Goal: Information Seeking & Learning: Learn about a topic

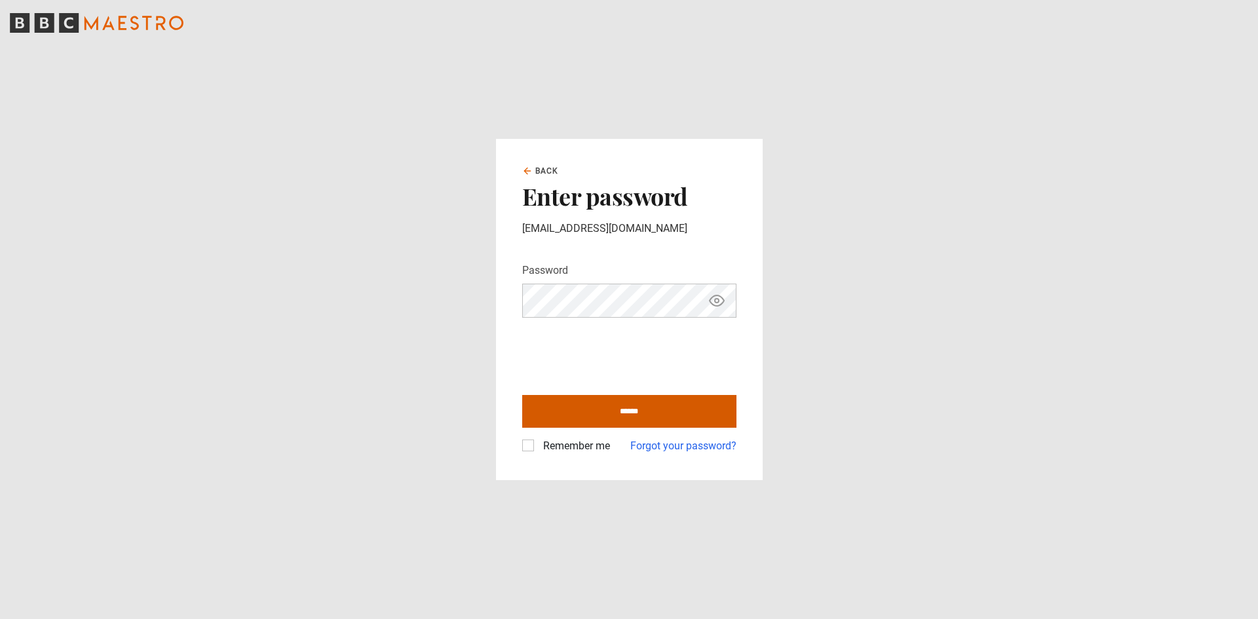
click at [608, 404] on input "******" at bounding box center [629, 411] width 214 height 33
type input "**********"
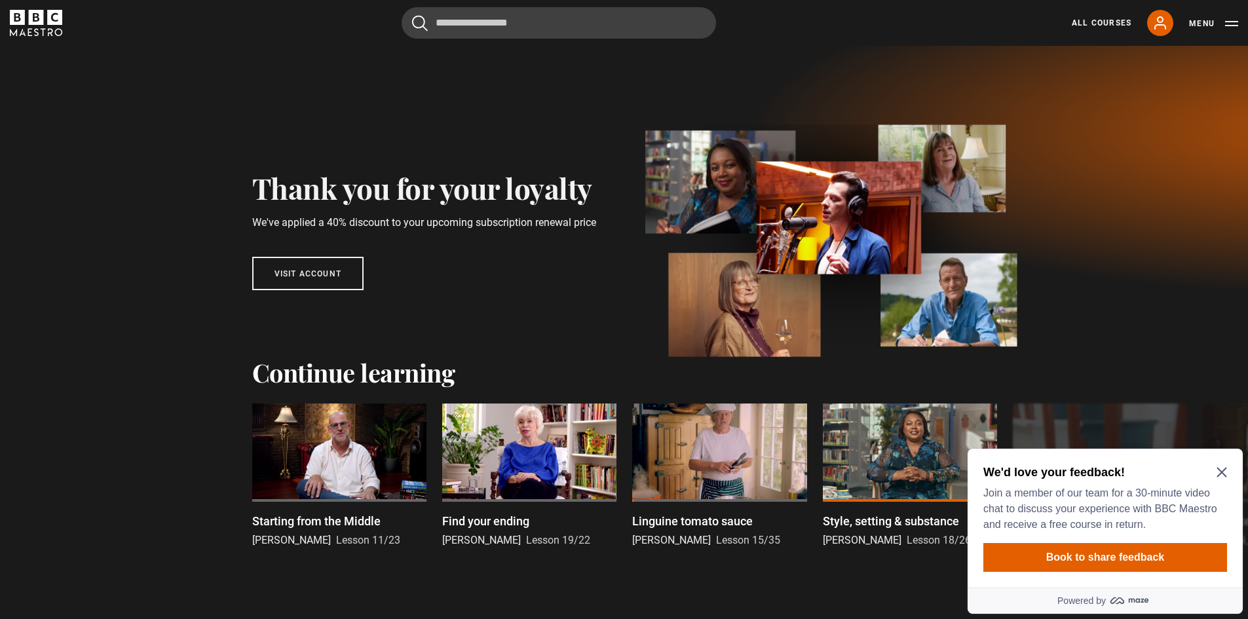
click at [1235, 474] on div "We'd love your feedback! Join a member of our team for a 30-minute video chat t…" at bounding box center [1105, 518] width 275 height 139
click at [1226, 473] on icon "Close Maze Prompt" at bounding box center [1222, 472] width 10 height 10
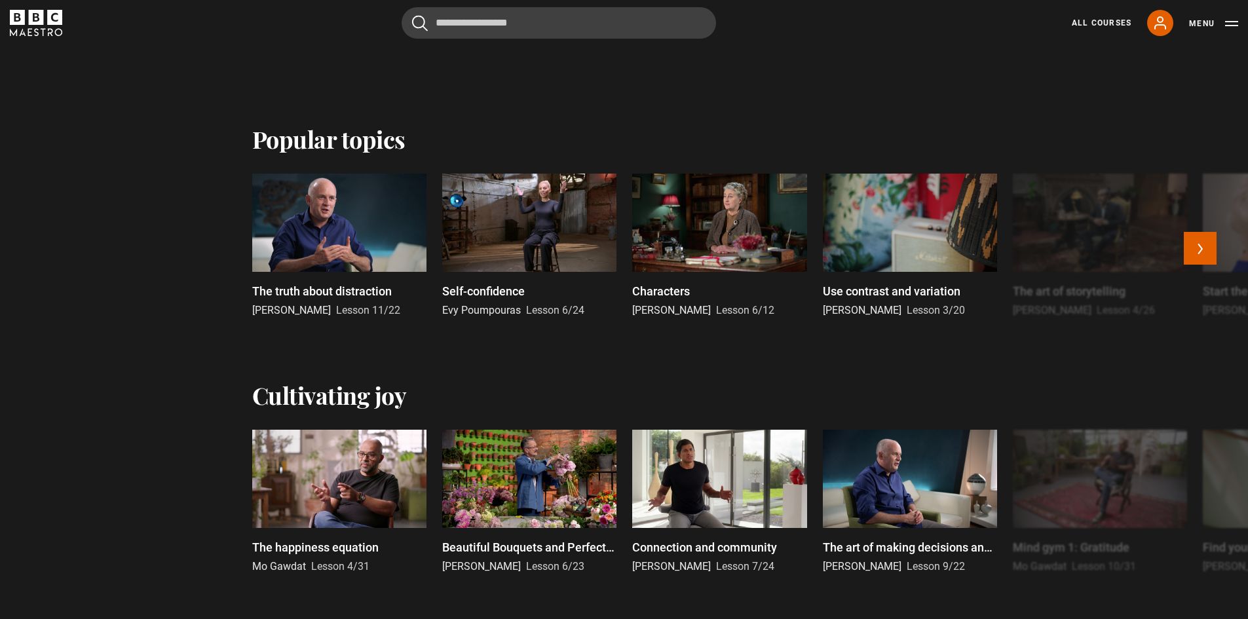
scroll to position [524, 0]
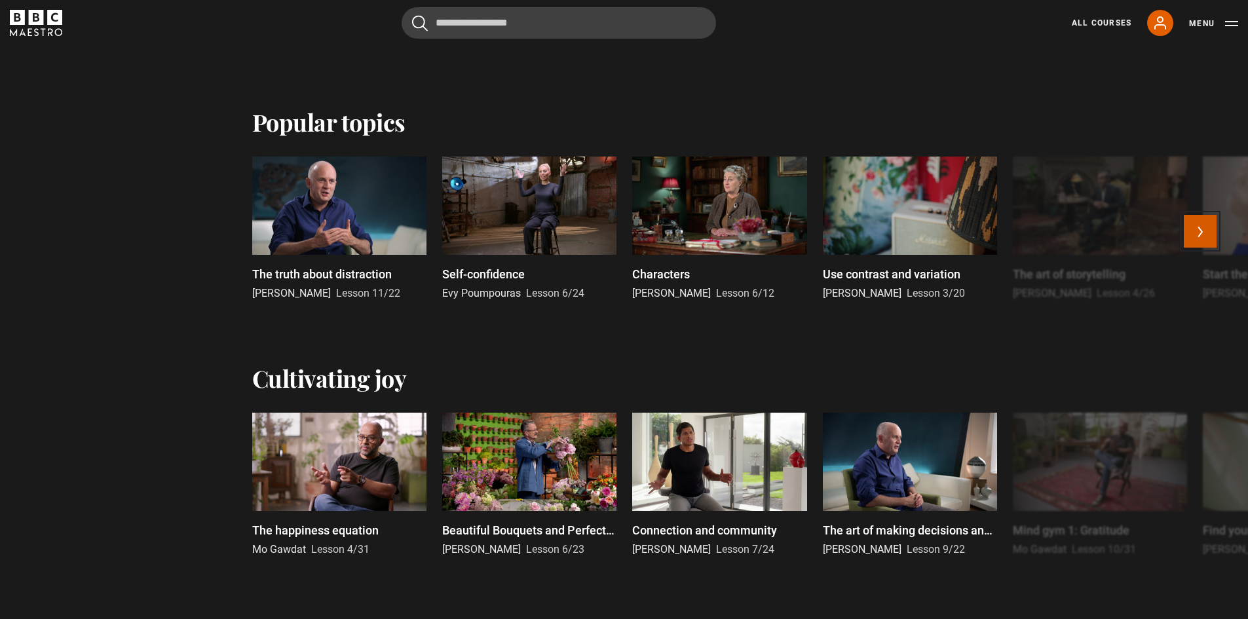
click at [1199, 230] on button "Next" at bounding box center [1200, 231] width 33 height 33
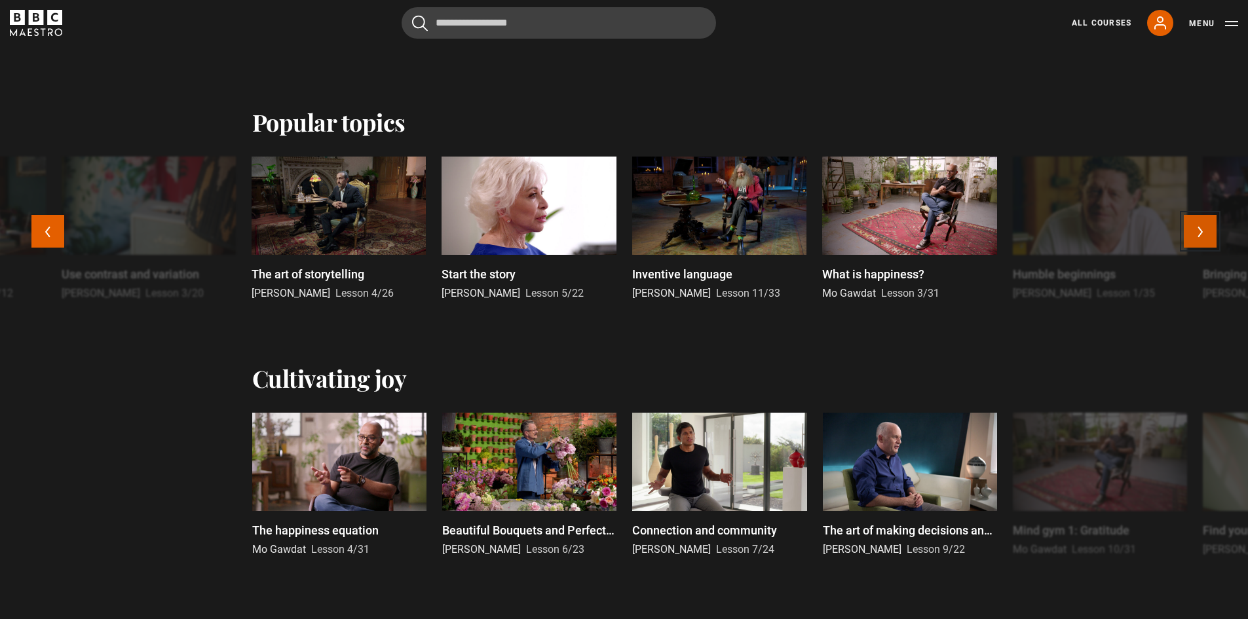
click at [1199, 230] on button "Next" at bounding box center [1200, 231] width 33 height 33
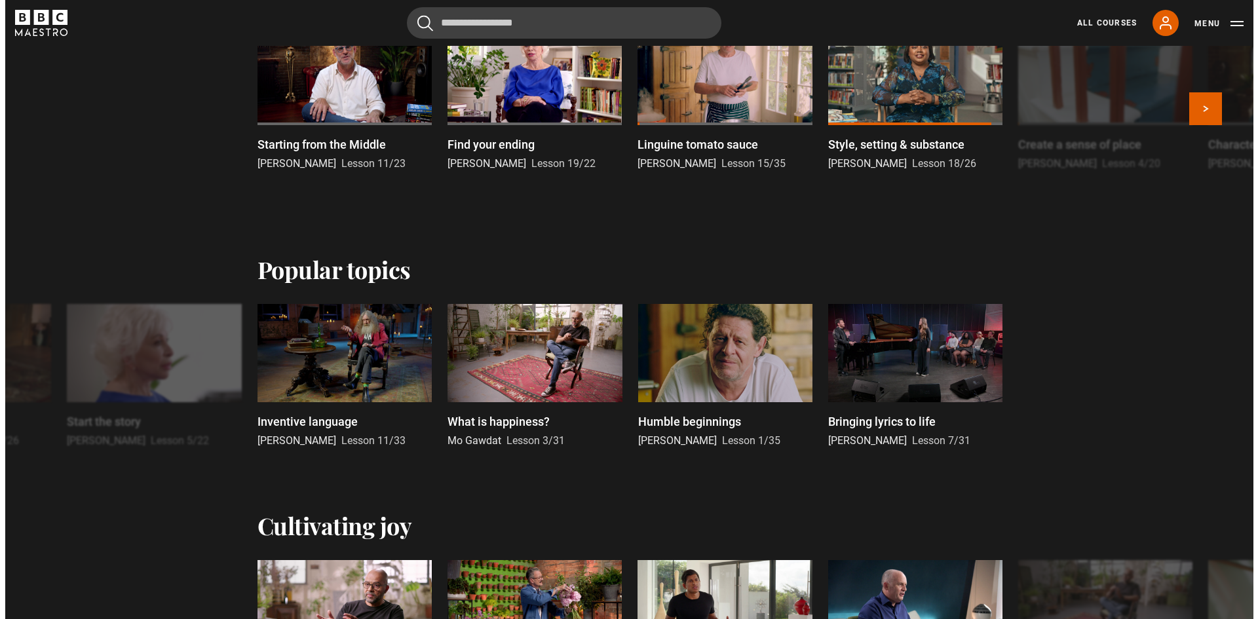
scroll to position [131, 0]
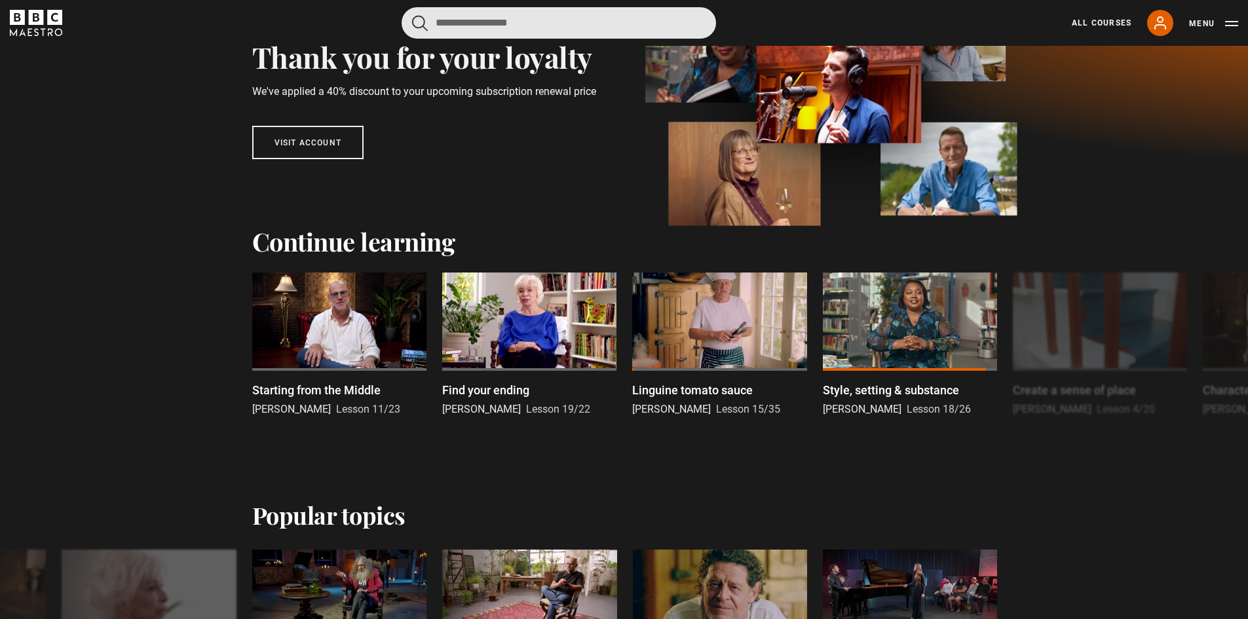
click at [576, 26] on input "Search" at bounding box center [559, 22] width 315 height 31
type input "*******"
click at [412, 15] on button "submit" at bounding box center [420, 23] width 16 height 16
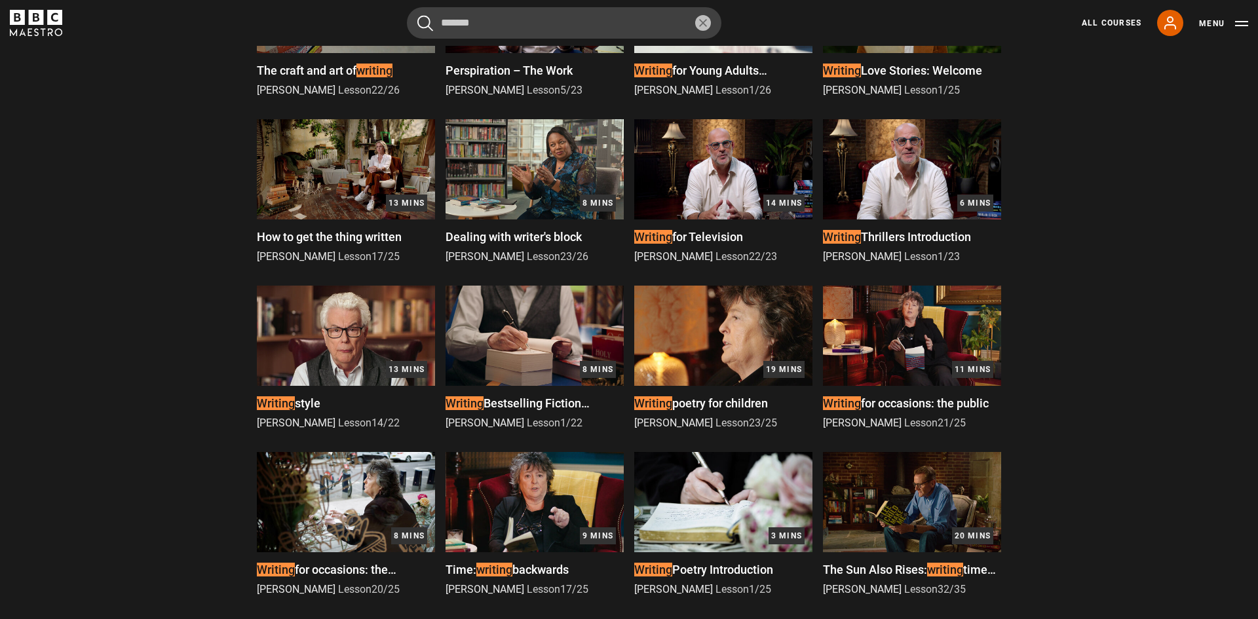
scroll to position [721, 0]
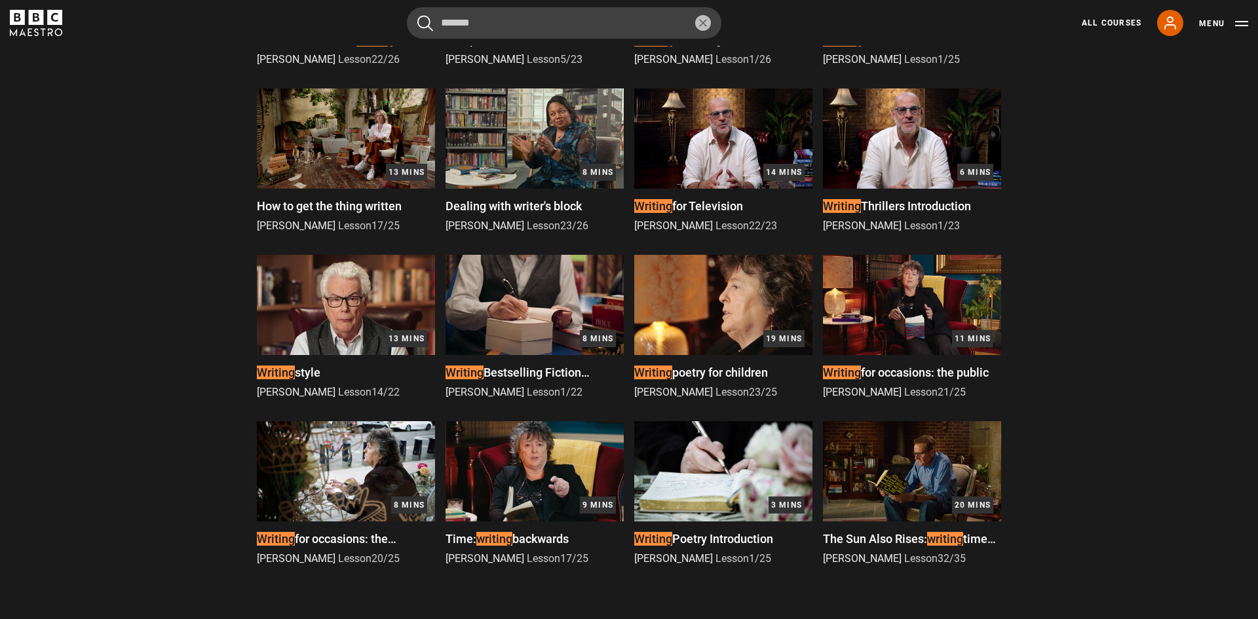
click at [505, 366] on span "Bestselling Fiction Introduction" at bounding box center [518, 380] width 144 height 28
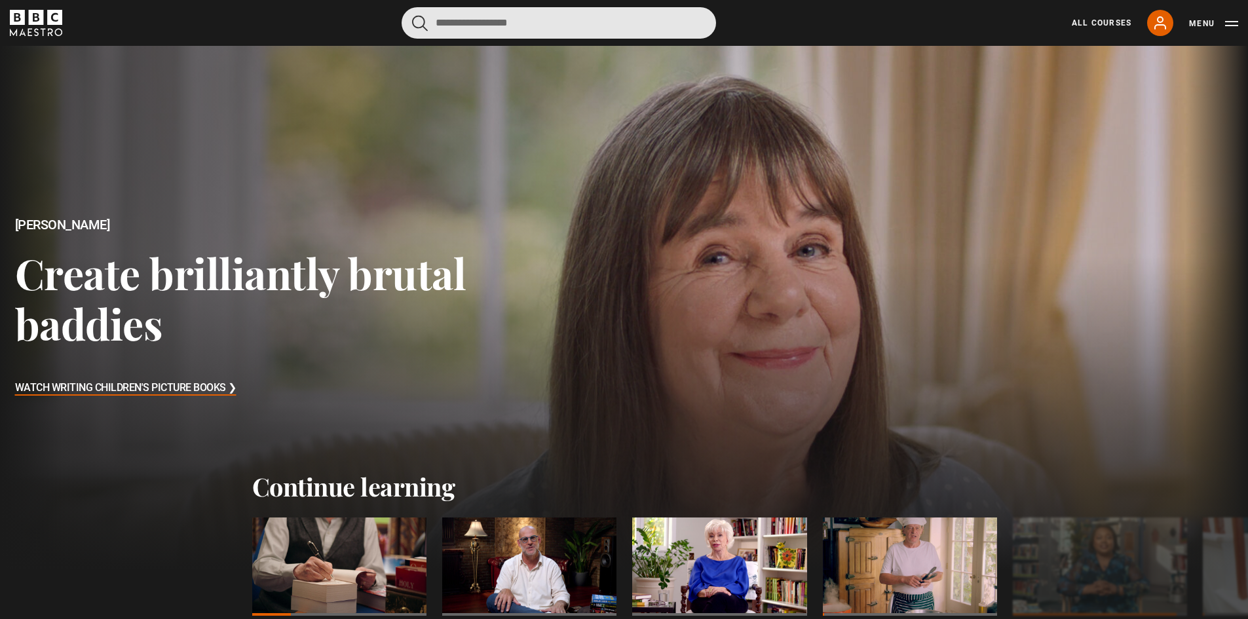
click at [552, 14] on input "Search" at bounding box center [559, 22] width 315 height 31
type input "*******"
click at [412, 15] on button "submit" at bounding box center [420, 23] width 16 height 16
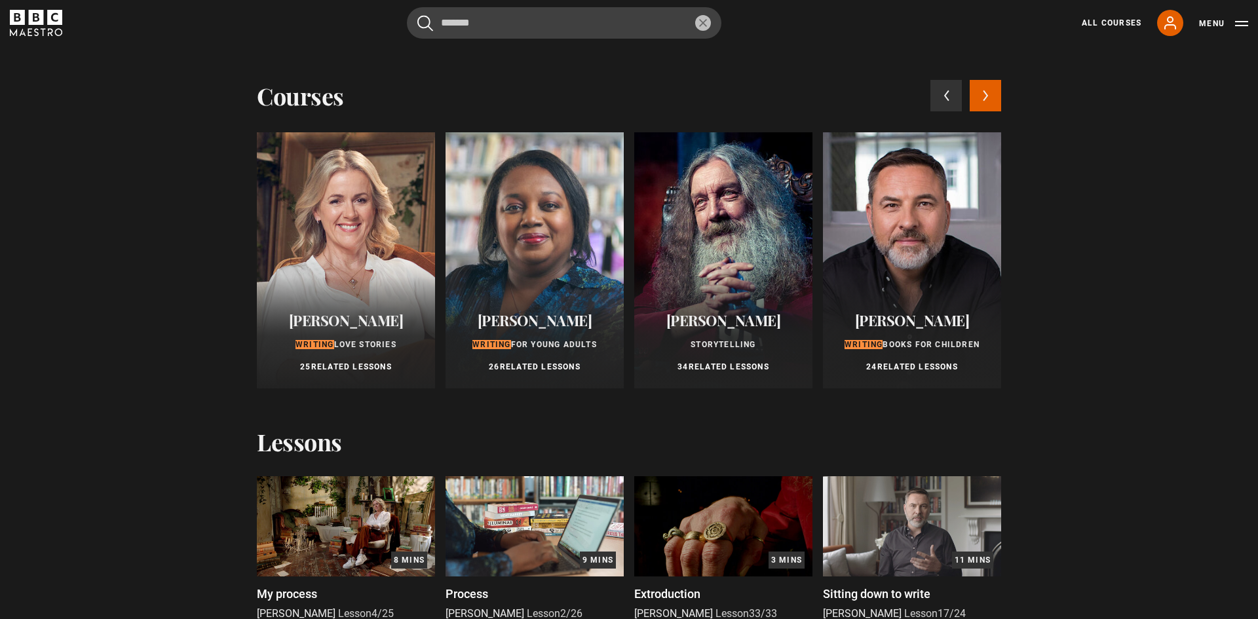
click at [976, 100] on button "Next courses" at bounding box center [985, 95] width 31 height 31
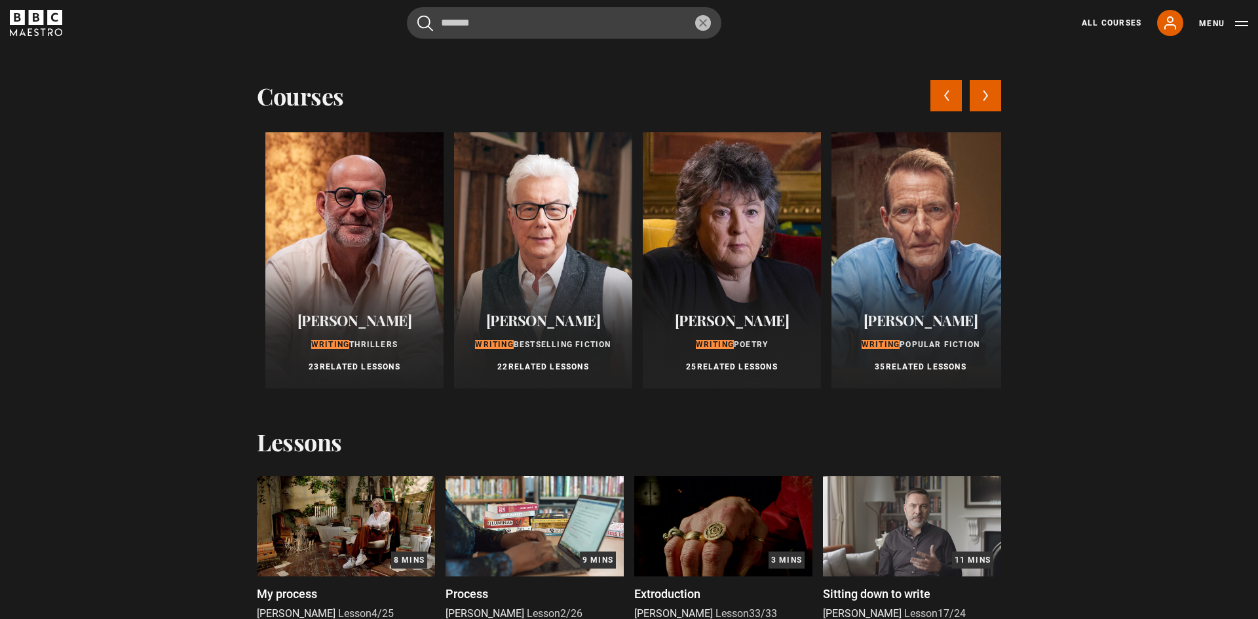
scroll to position [0, 755]
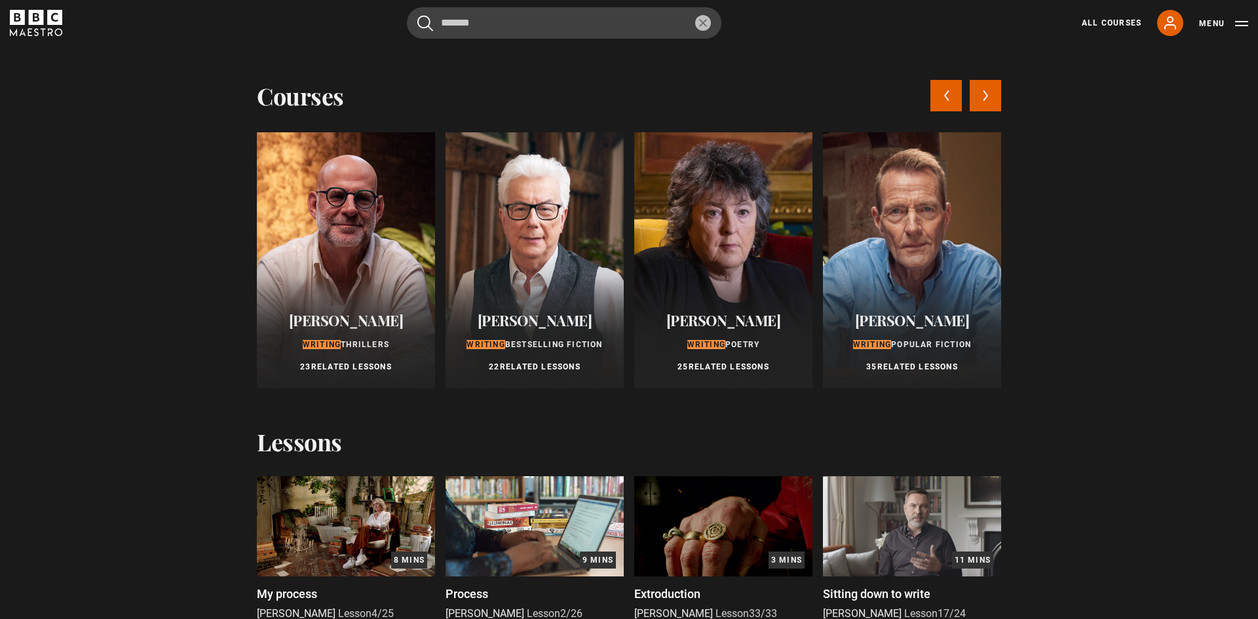
click at [976, 100] on button "Next courses" at bounding box center [985, 95] width 31 height 31
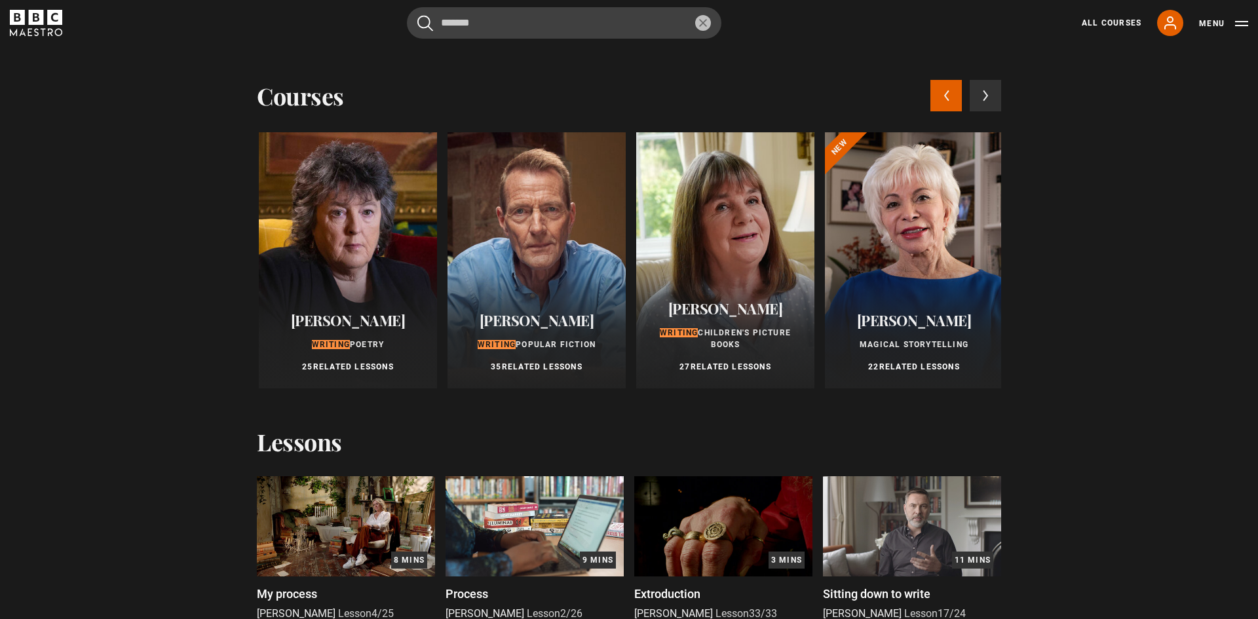
scroll to position [0, 1132]
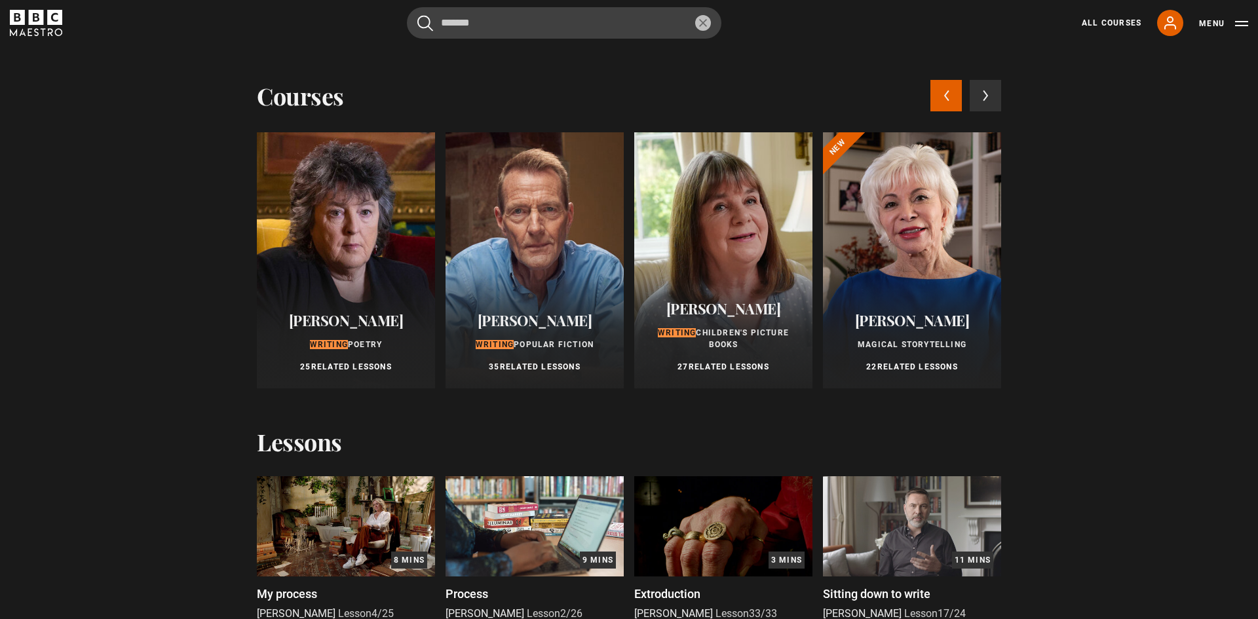
click at [526, 324] on span "[PERSON_NAME]" at bounding box center [535, 321] width 115 height 20
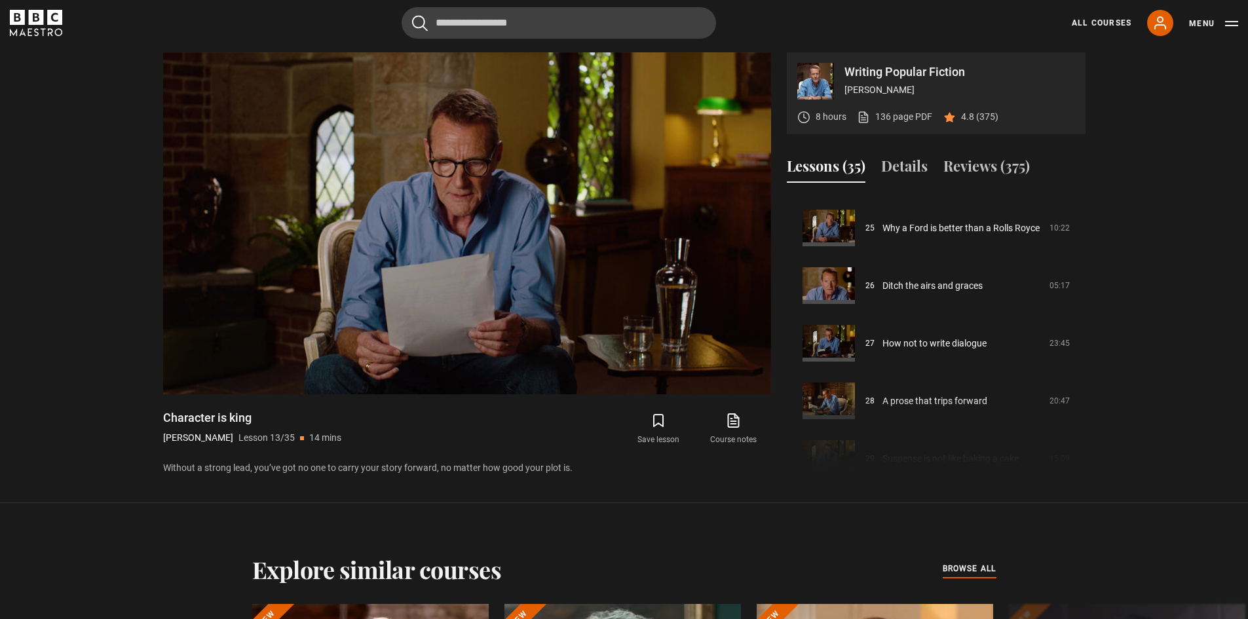
scroll to position [1441, 0]
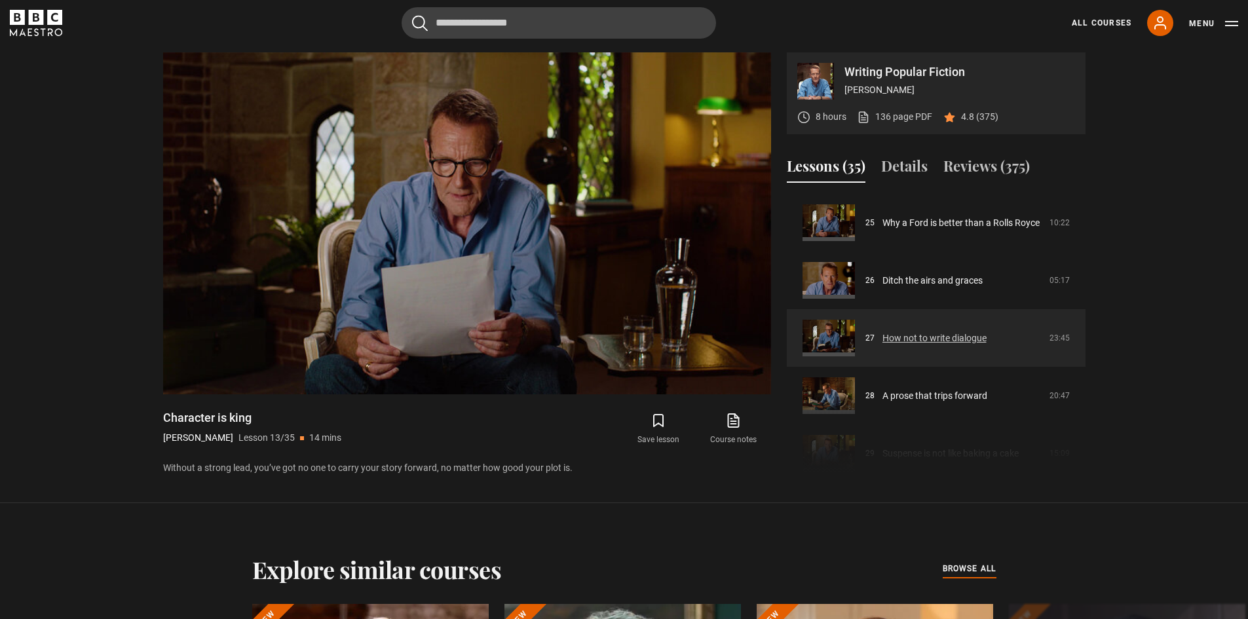
click at [927, 336] on link "How not to write dialogue" at bounding box center [935, 339] width 104 height 14
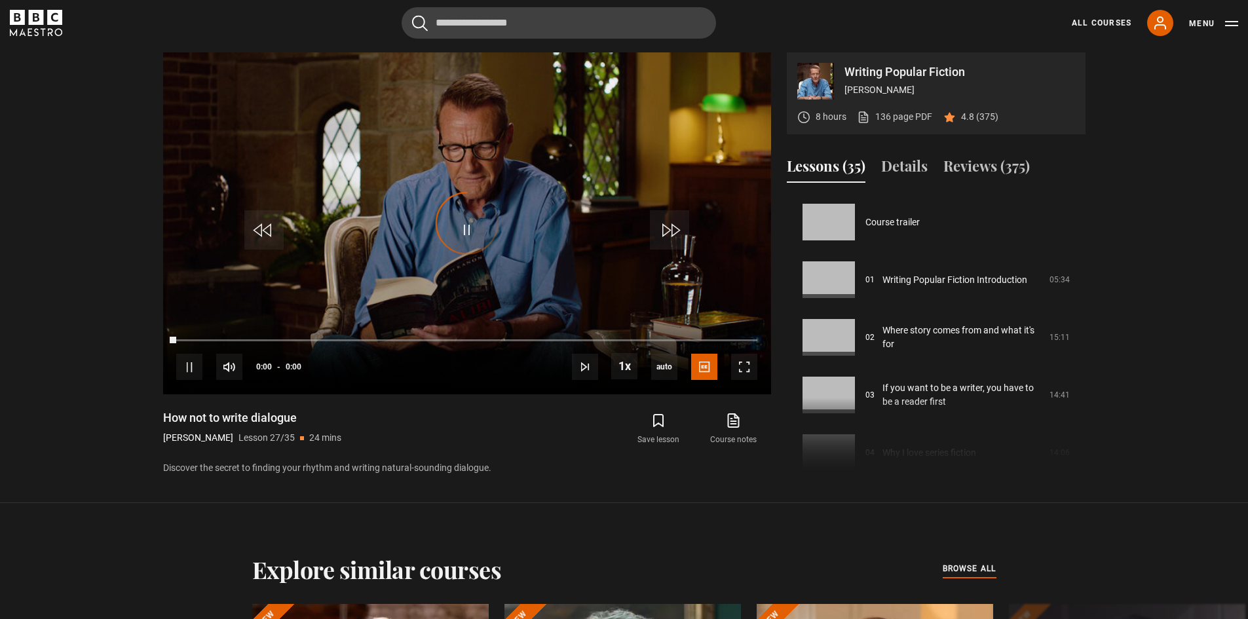
scroll to position [1499, 0]
